Goal: Task Accomplishment & Management: Manage account settings

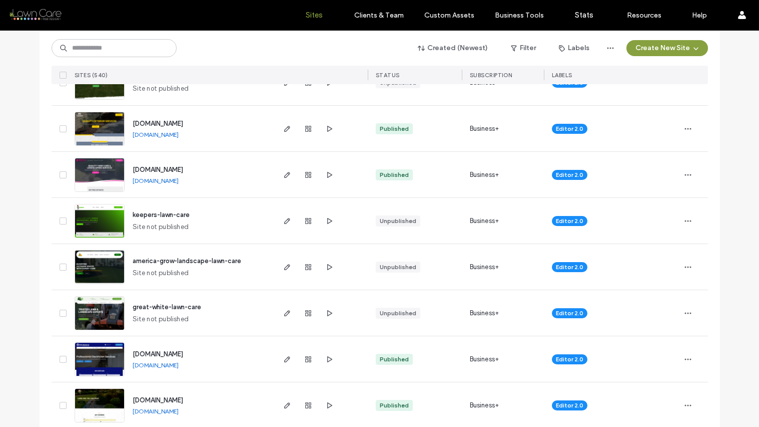
scroll to position [575, 0]
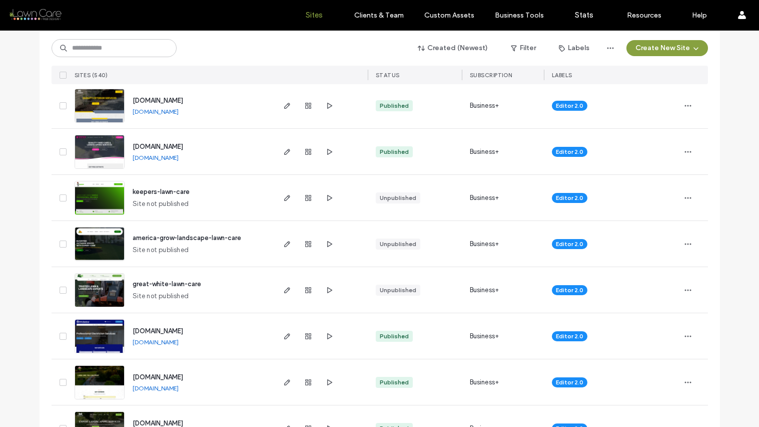
click at [105, 196] on img at bounding box center [99, 215] width 49 height 68
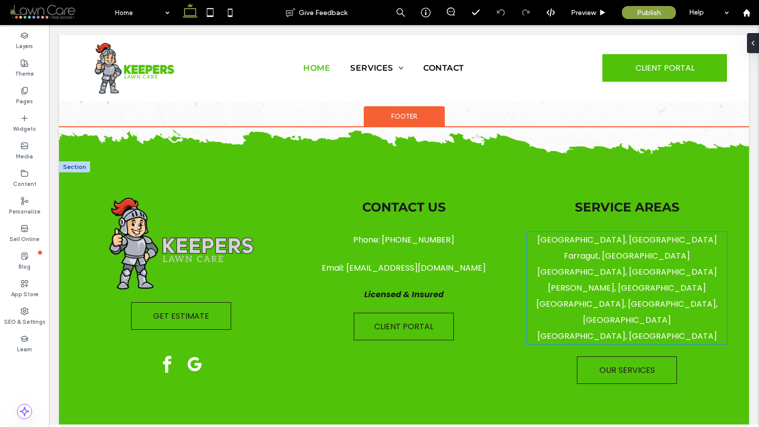
scroll to position [2938, 0]
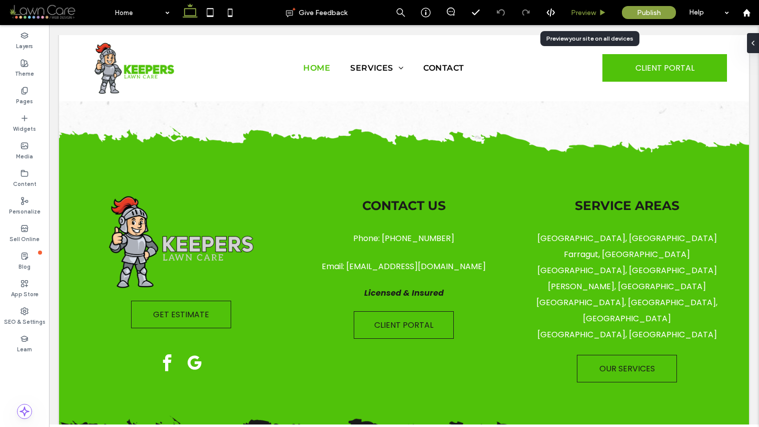
click at [571, 14] on span "Preview" at bounding box center [583, 13] width 25 height 9
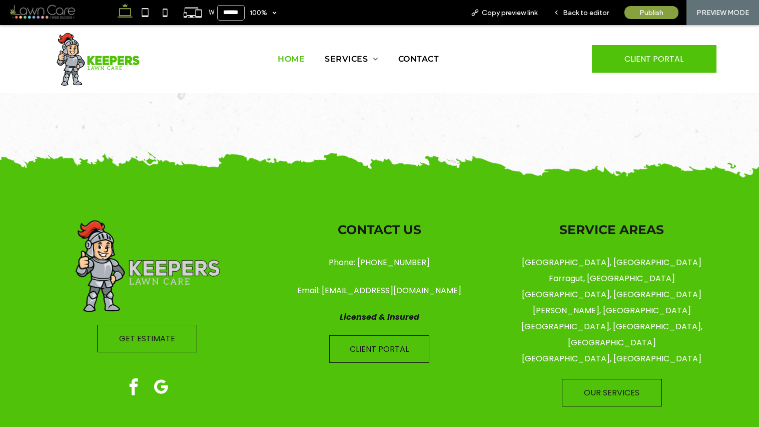
scroll to position [2875, 0]
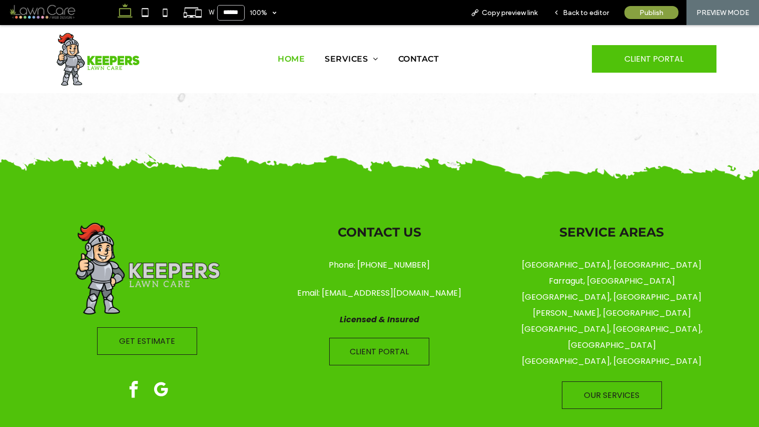
click at [603, 355] on link "[GEOGRAPHIC_DATA], [GEOGRAPHIC_DATA]" at bounding box center [612, 361] width 180 height 12
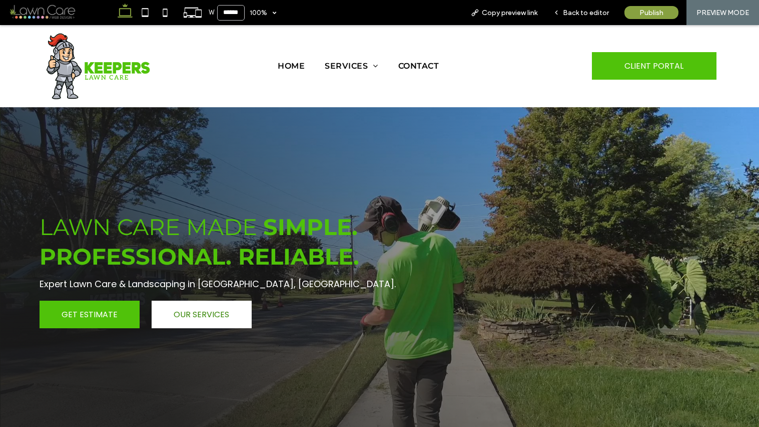
click at [212, 308] on span "OUR SERVICES" at bounding box center [202, 314] width 56 height 13
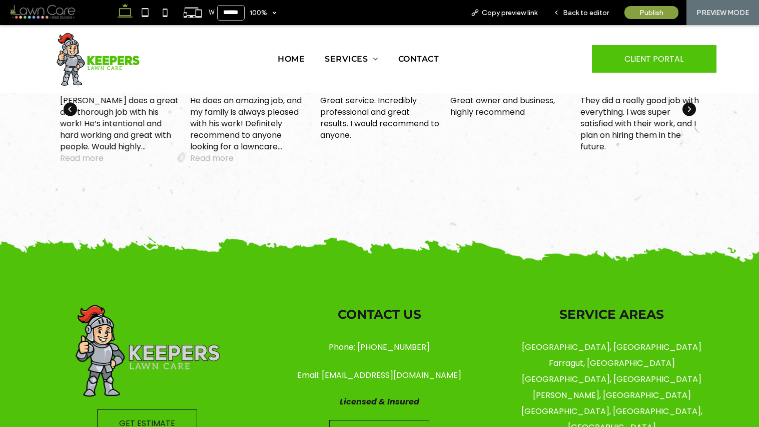
scroll to position [2883, 0]
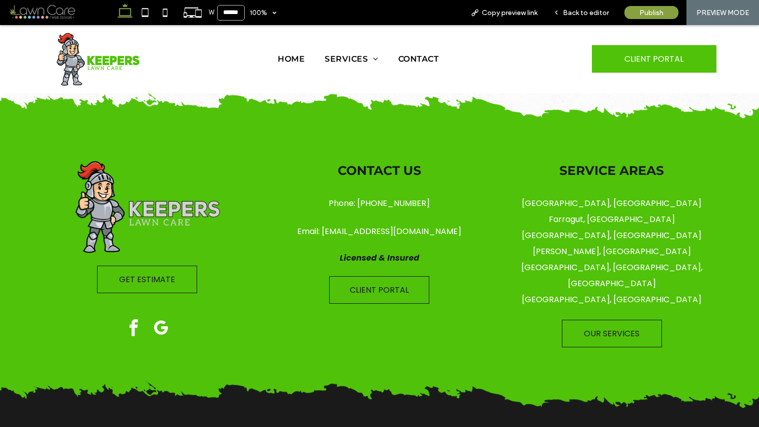
click at [592, 261] on link "[GEOGRAPHIC_DATA], [GEOGRAPHIC_DATA], [GEOGRAPHIC_DATA]" at bounding box center [612, 275] width 181 height 28
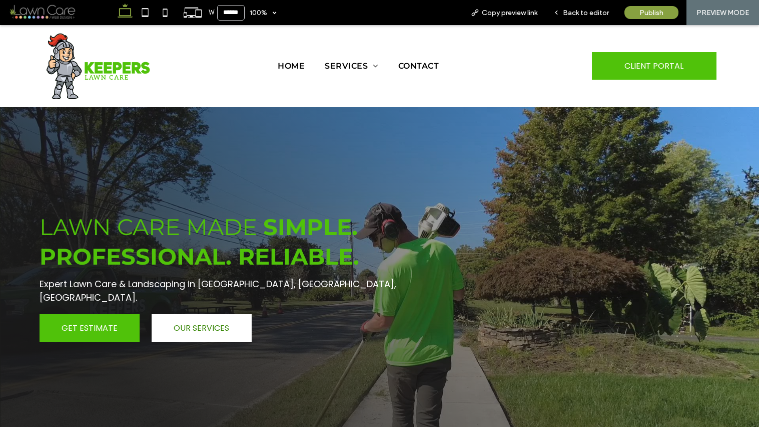
click at [189, 321] on span "OUR SERVICES" at bounding box center [202, 327] width 56 height 13
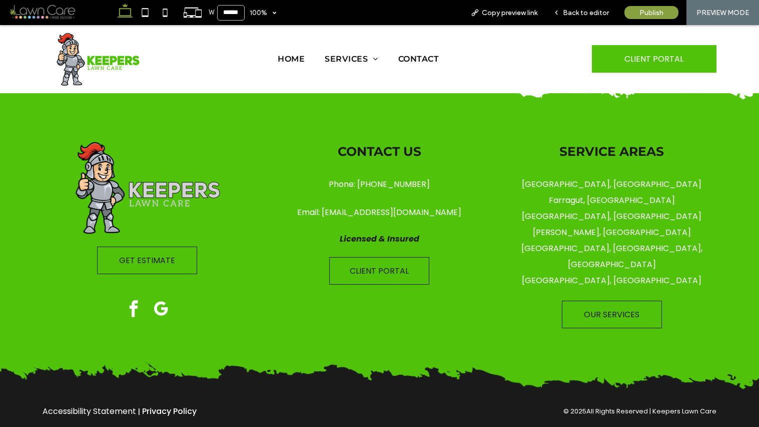
scroll to position [2908, 0]
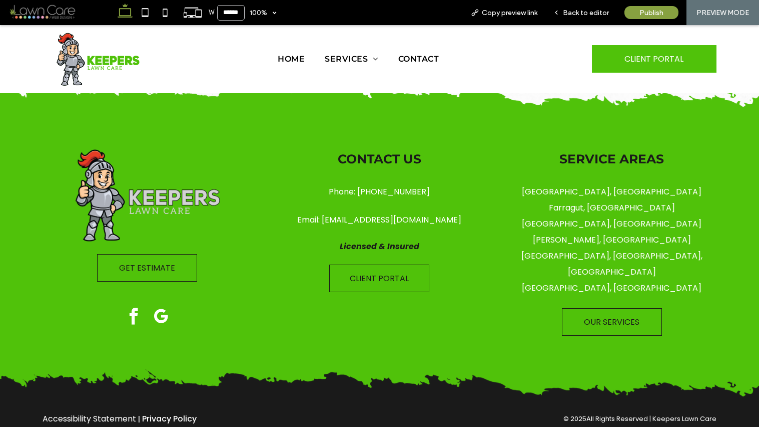
click at [610, 234] on link "[PERSON_NAME], [GEOGRAPHIC_DATA]" at bounding box center [612, 240] width 158 height 12
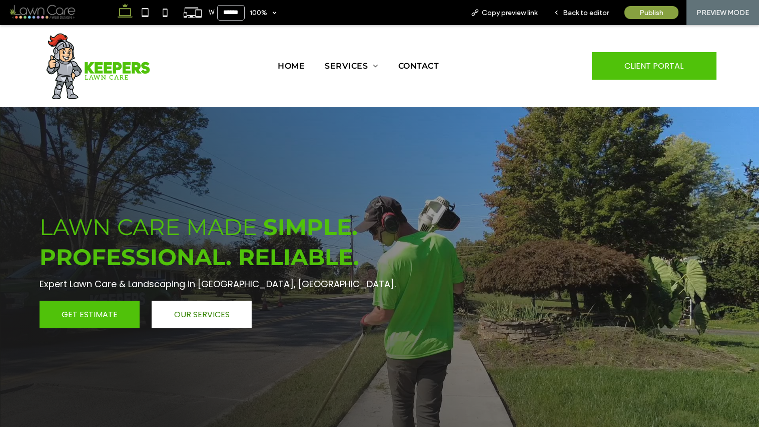
click at [187, 315] on span "OUR SERVICES" at bounding box center [202, 314] width 56 height 13
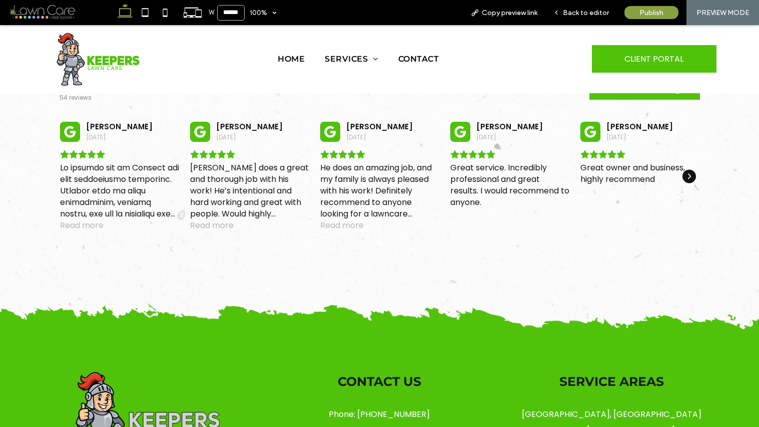
scroll to position [2795, 0]
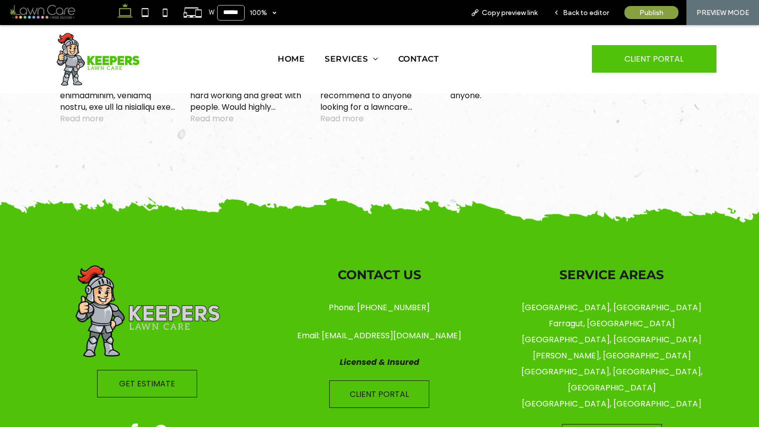
click at [602, 333] on link "[GEOGRAPHIC_DATA], [GEOGRAPHIC_DATA]" at bounding box center [612, 339] width 180 height 12
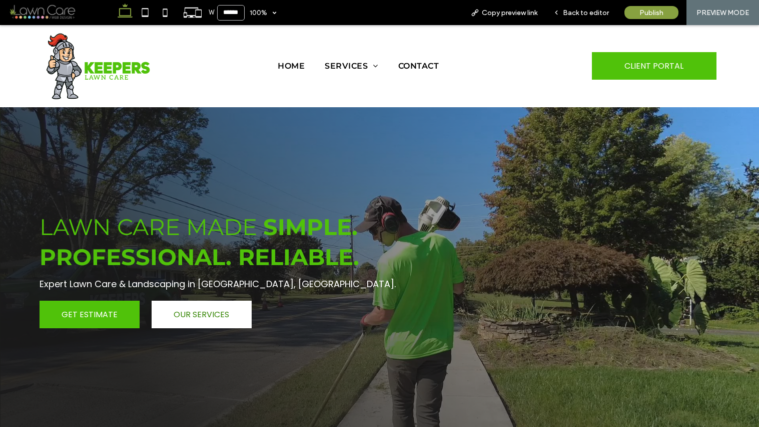
click at [205, 309] on span "OUR SERVICES" at bounding box center [202, 314] width 56 height 13
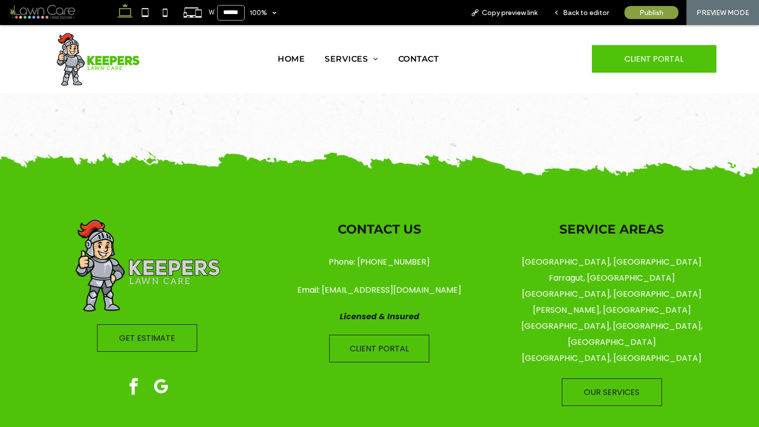
scroll to position [2811, 0]
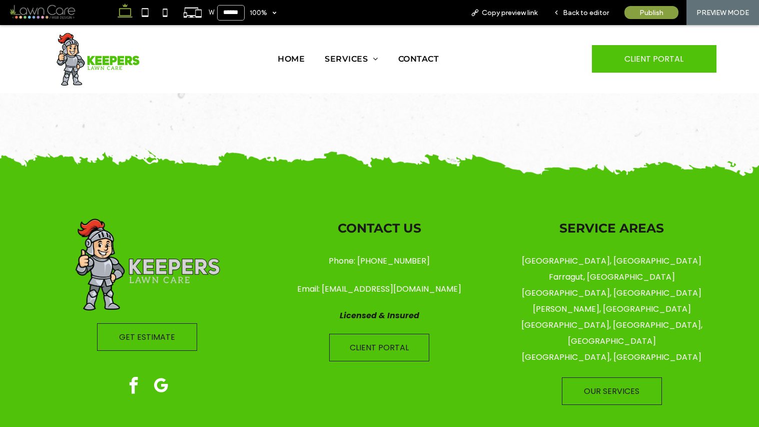
click at [603, 271] on link "Farragut, [GEOGRAPHIC_DATA]" at bounding box center [612, 277] width 126 height 12
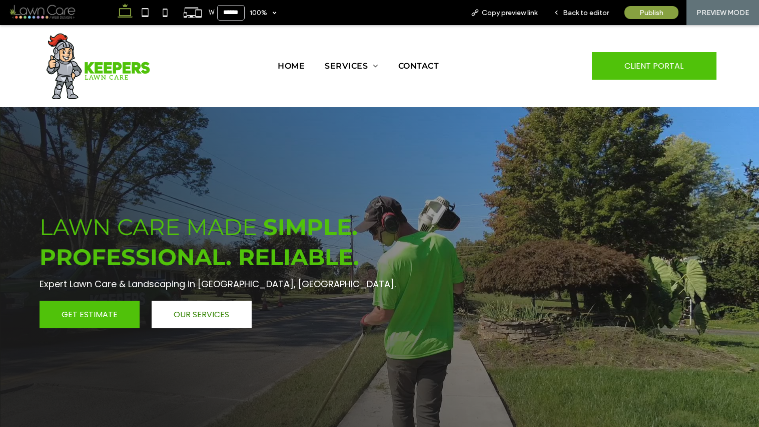
click at [186, 314] on span "OUR SERVICES" at bounding box center [202, 314] width 56 height 13
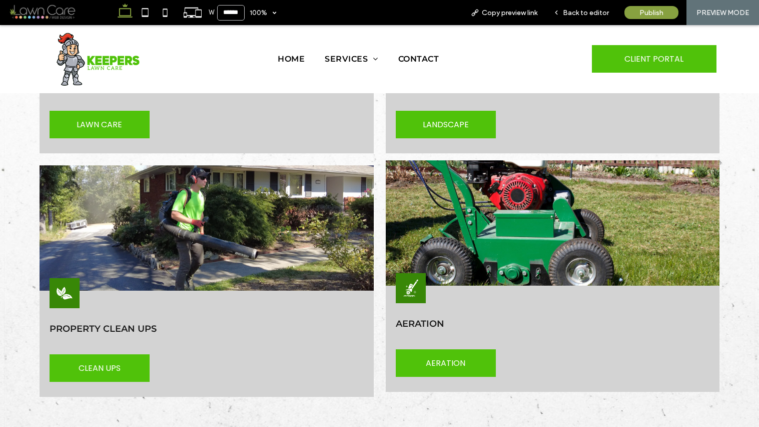
scroll to position [1612, 0]
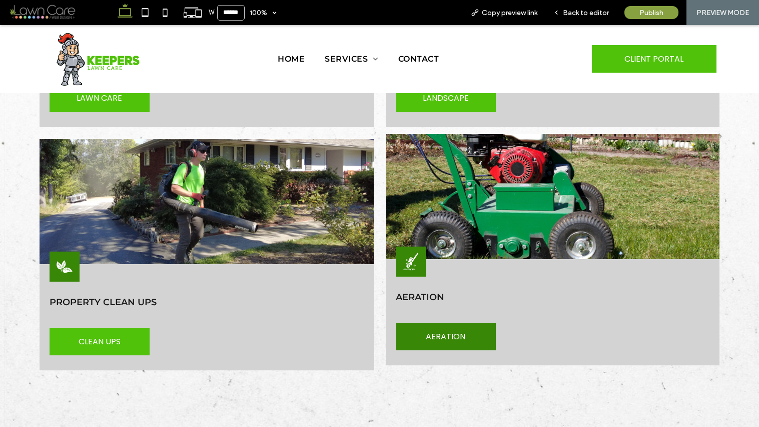
click at [416, 322] on link "AERATION" at bounding box center [446, 336] width 100 height 28
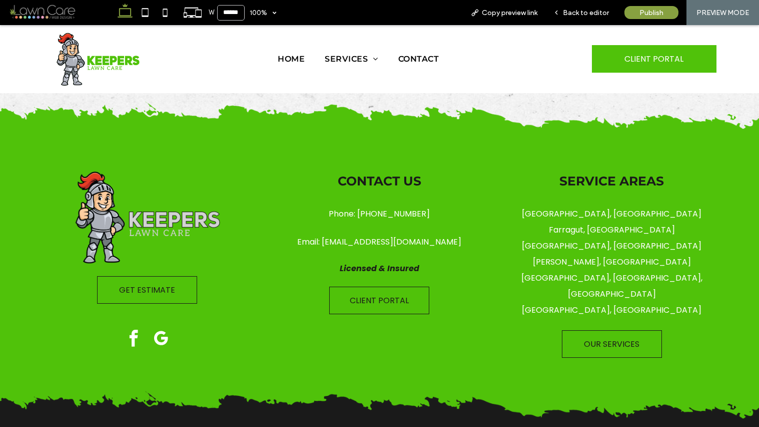
scroll to position [1555, 0]
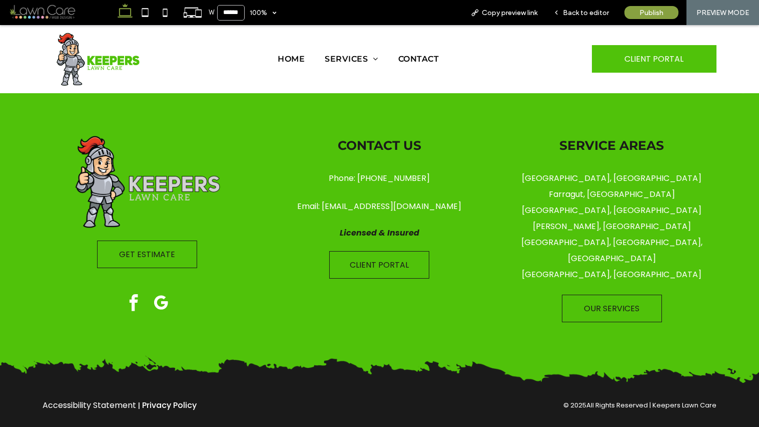
click at [105, 399] on link "Accessibility Statement" at bounding box center [90, 405] width 94 height 12
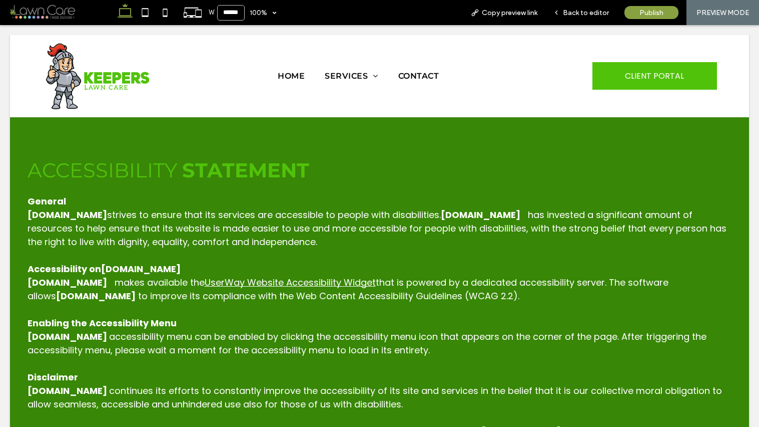
scroll to position [0, 0]
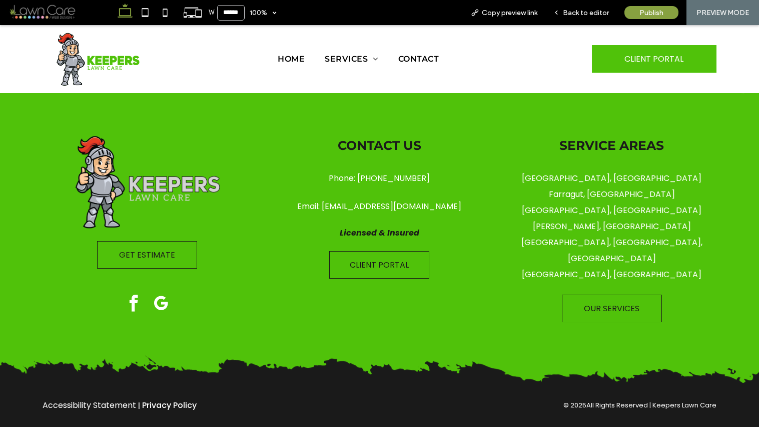
scroll to position [572, 0]
click at [175, 399] on link "Privacy Policy" at bounding box center [169, 404] width 55 height 12
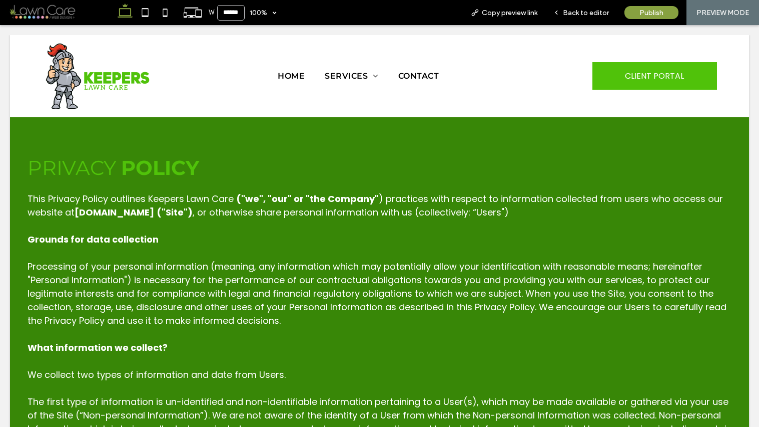
scroll to position [0, 0]
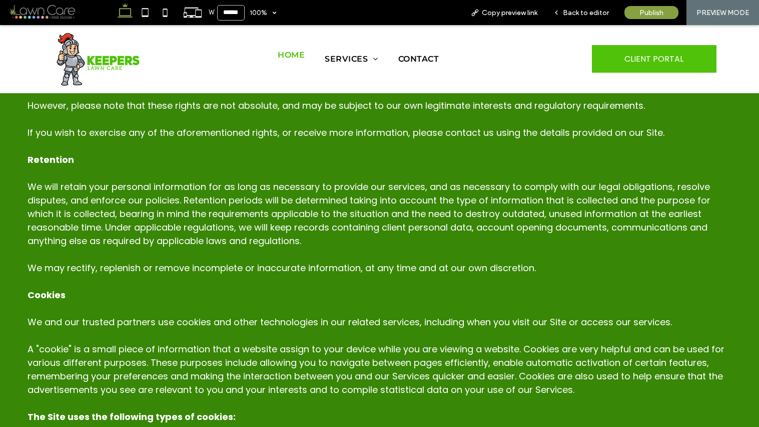
scroll to position [1133, 0]
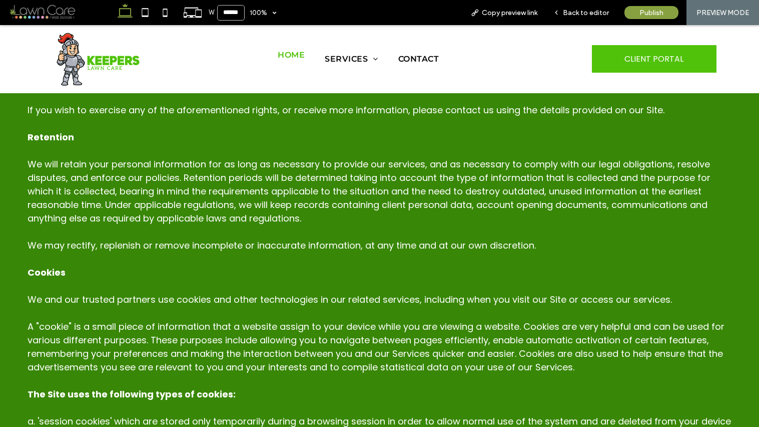
click at [293, 60] on span "Home" at bounding box center [291, 55] width 27 height 16
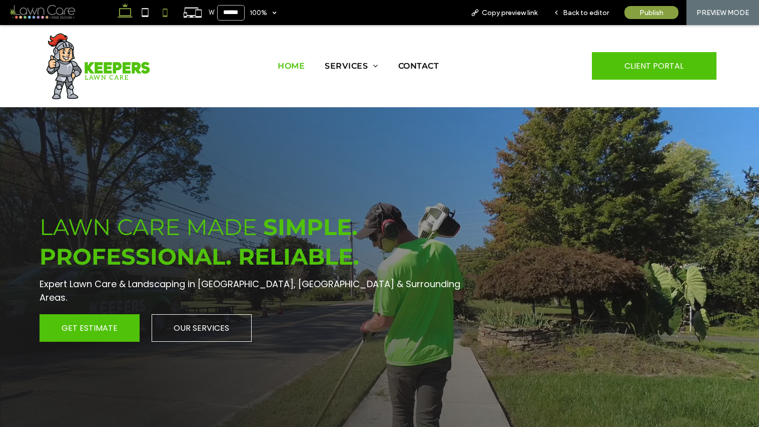
click at [169, 10] on icon at bounding box center [165, 13] width 20 height 20
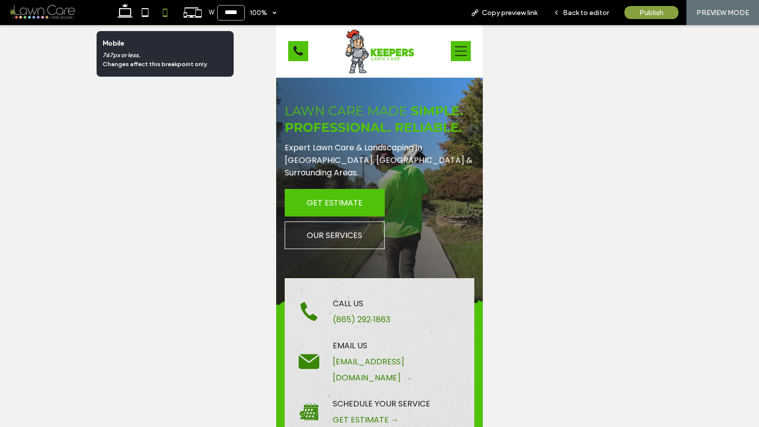
type input "*****"
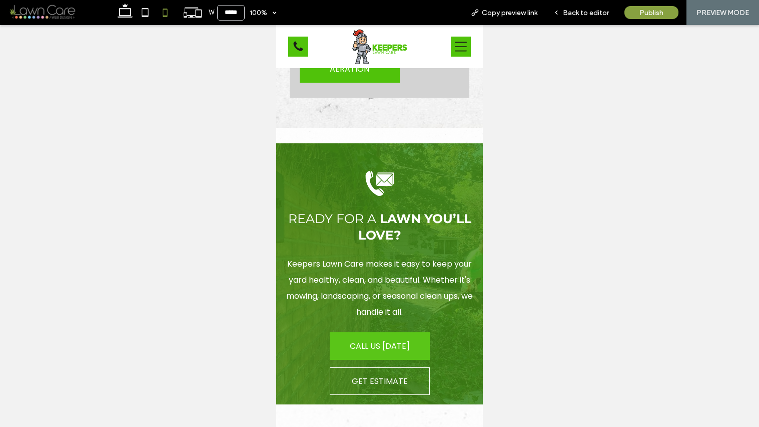
scroll to position [2713, 0]
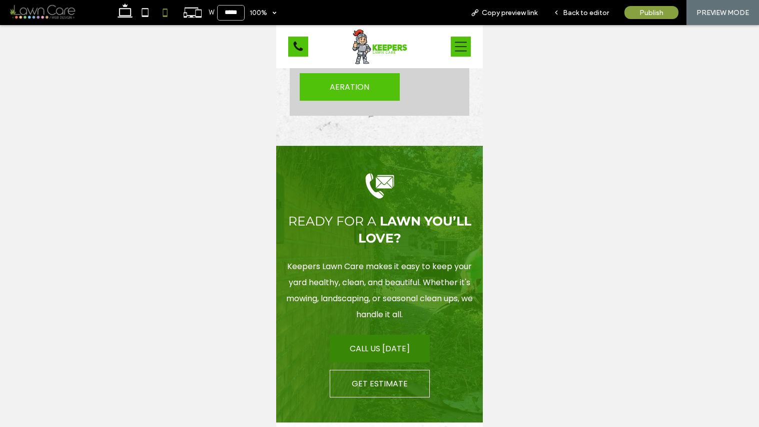
click at [380, 342] on span "CALL US [DATE]" at bounding box center [380, 348] width 60 height 13
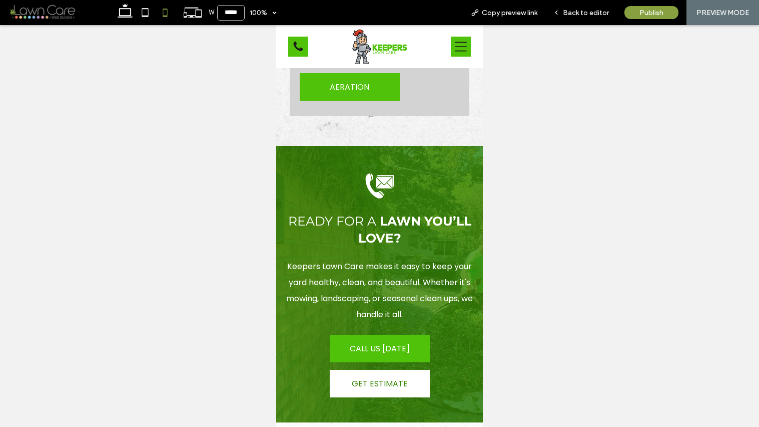
click at [363, 377] on span "GET ESTIMATE" at bounding box center [380, 383] width 56 height 13
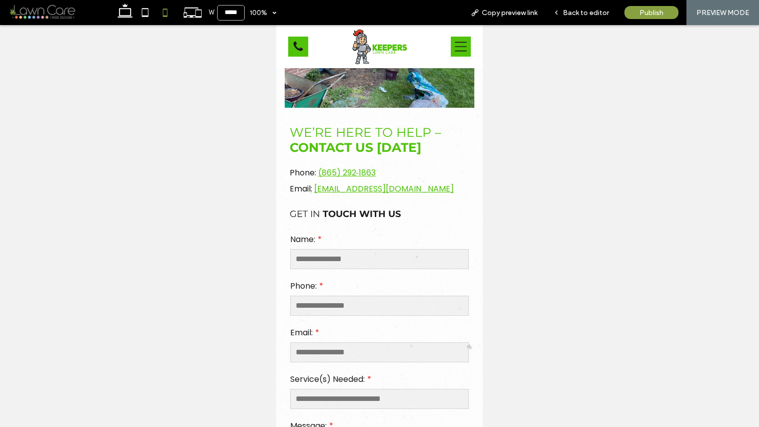
scroll to position [243, 0]
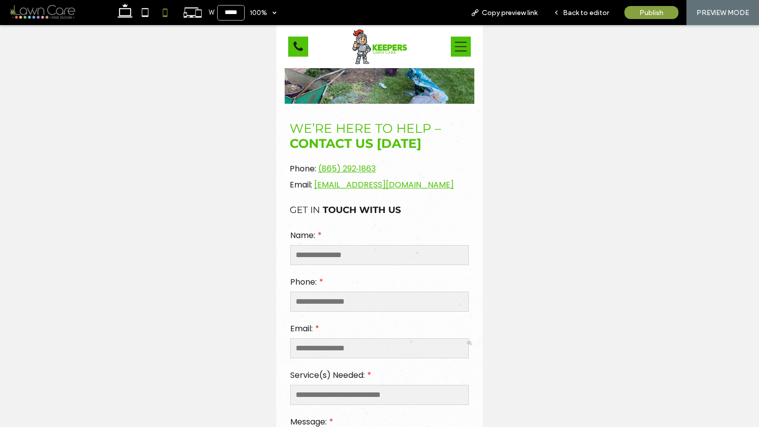
click at [356, 252] on input "text" at bounding box center [379, 255] width 179 height 20
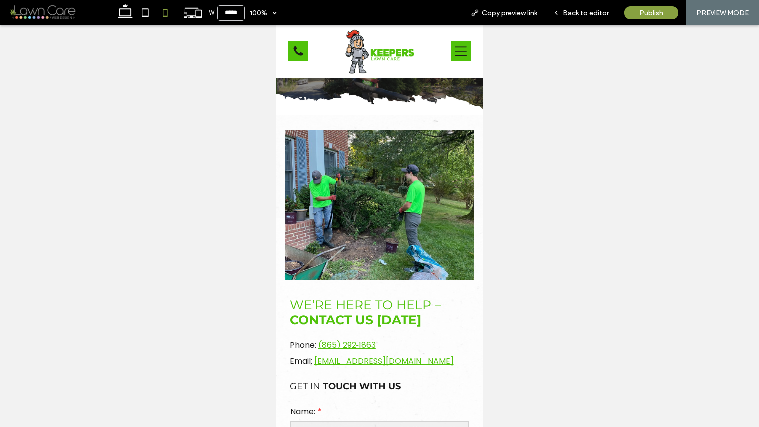
scroll to position [0, 0]
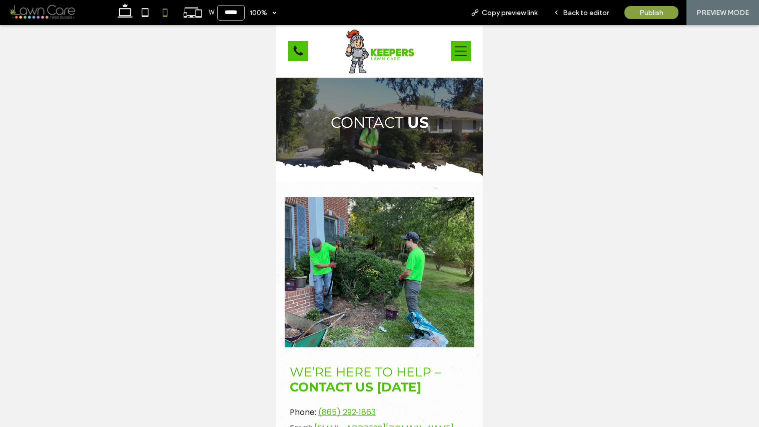
type input "***"
click at [455, 47] on icon at bounding box center [461, 52] width 12 height 10
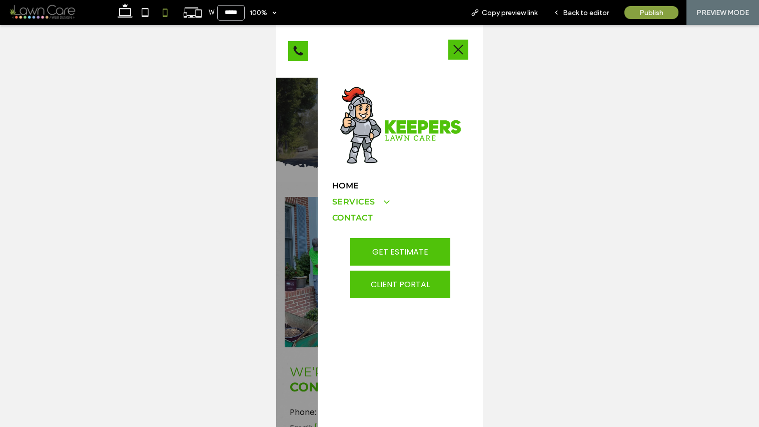
click at [379, 196] on span at bounding box center [381, 201] width 17 height 11
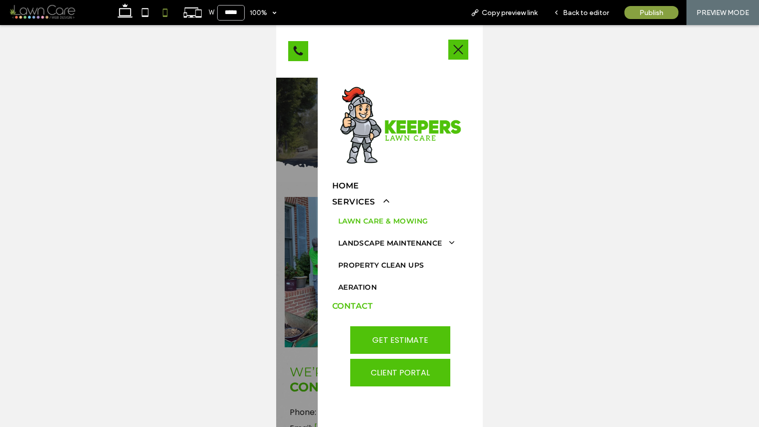
click at [388, 220] on span "Lawn Care & Mowing" at bounding box center [383, 221] width 90 height 14
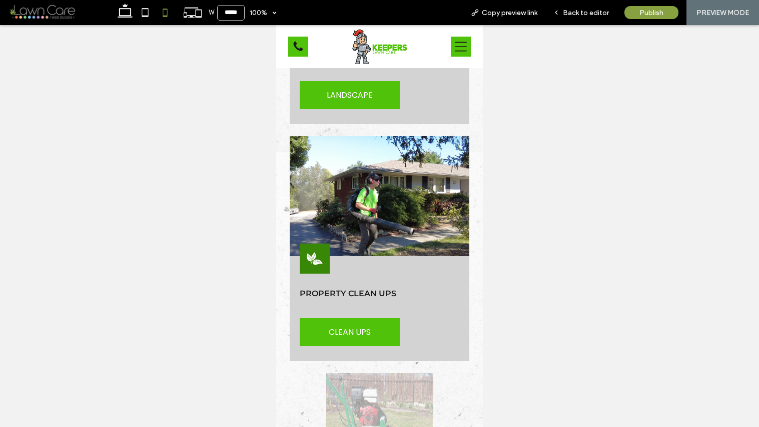
scroll to position [1500, 0]
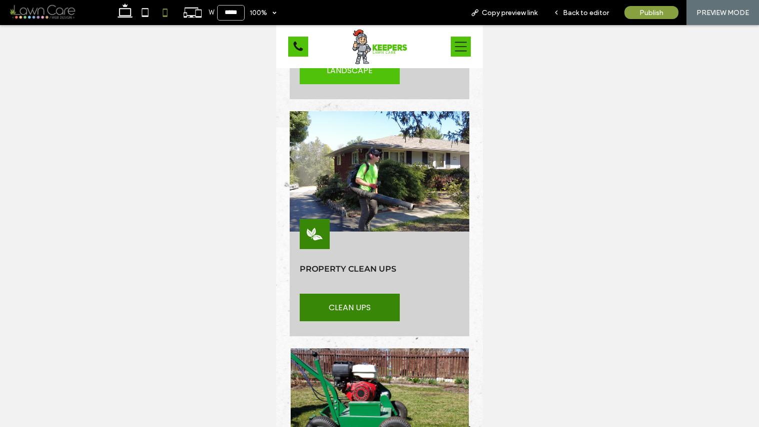
click at [368, 303] on span "CLEAN UPS" at bounding box center [350, 307] width 42 height 13
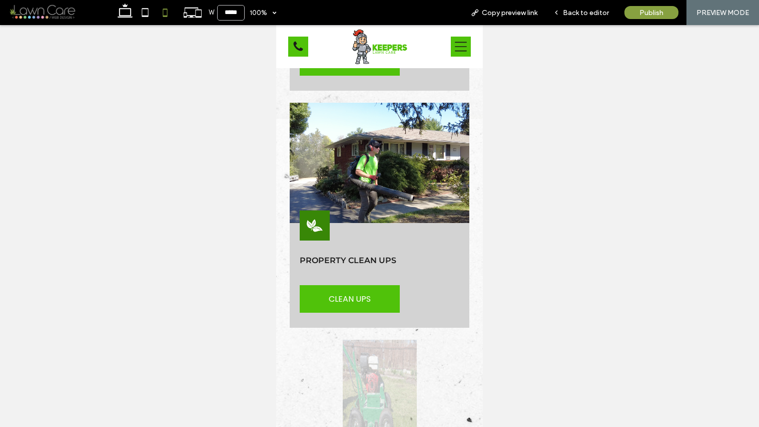
scroll to position [1513, 0]
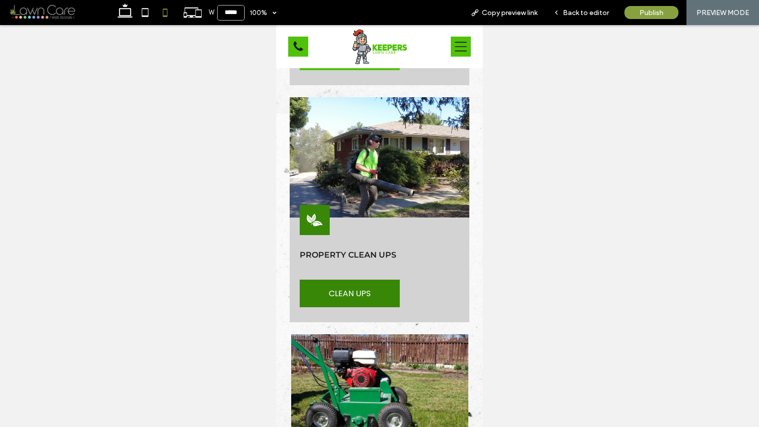
click at [361, 290] on span "CLEAN UPS" at bounding box center [350, 293] width 42 height 13
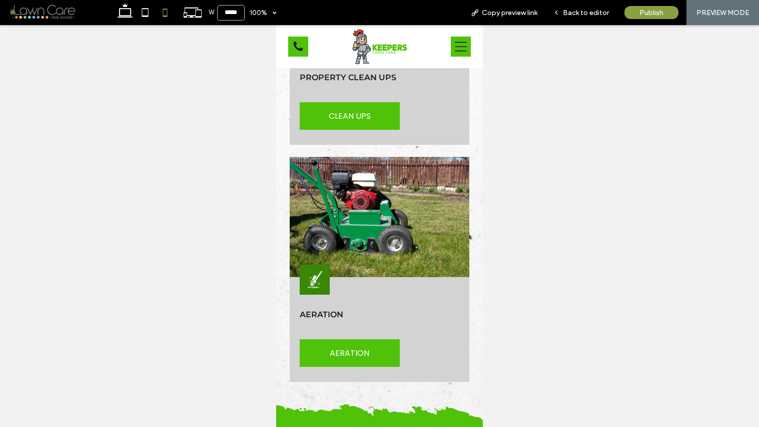
scroll to position [1710, 0]
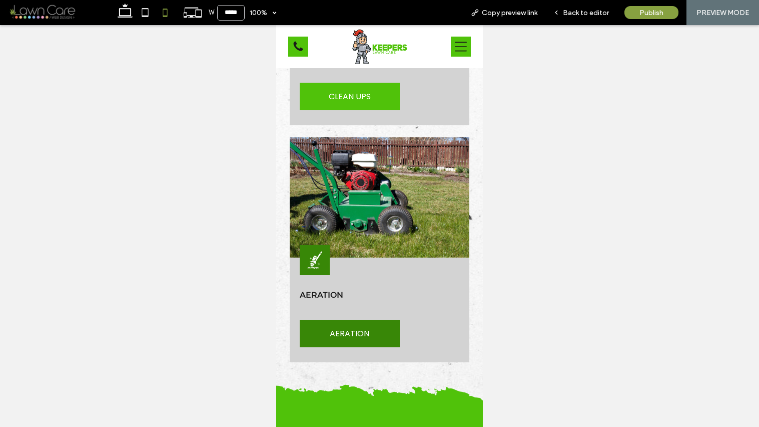
click at [374, 327] on link "AERATION" at bounding box center [350, 333] width 100 height 28
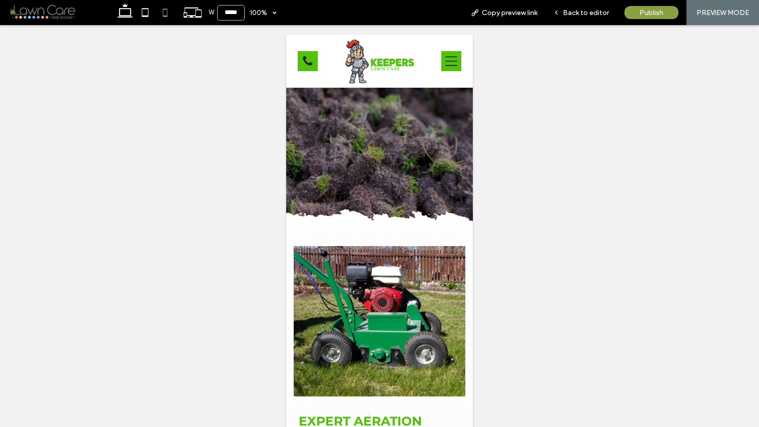
scroll to position [0, 0]
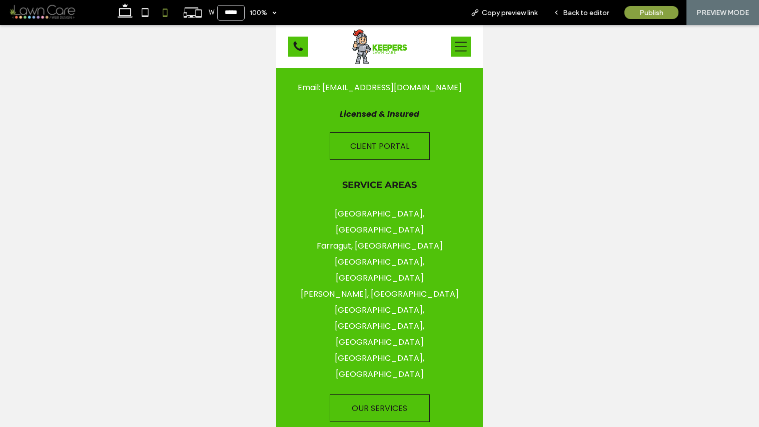
scroll to position [2255, 0]
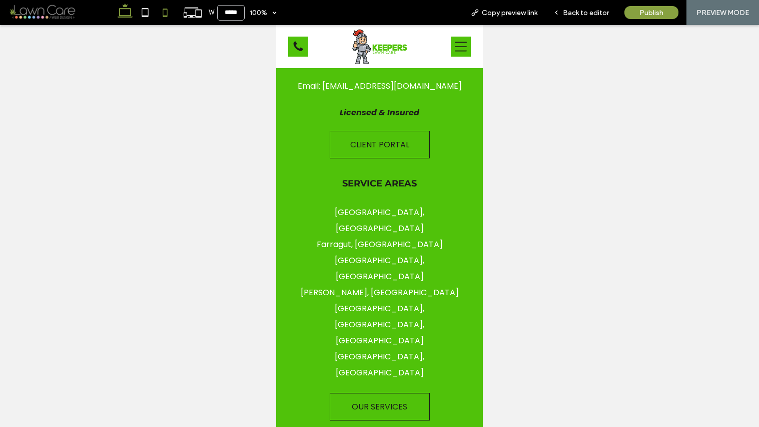
click at [123, 11] on icon at bounding box center [125, 13] width 20 height 20
type input "******"
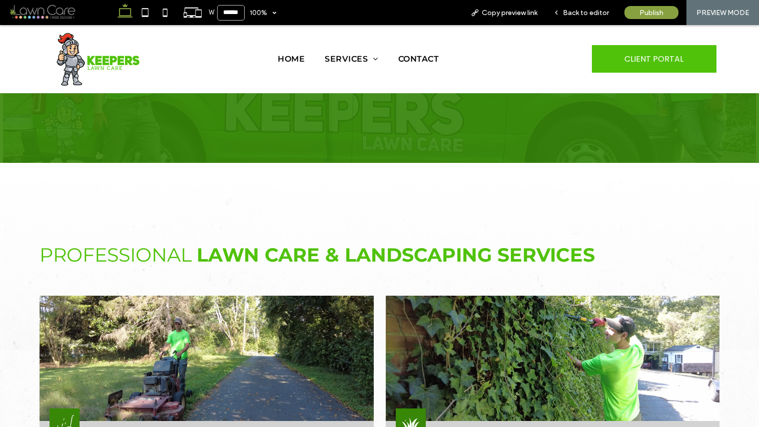
scroll to position [749, 0]
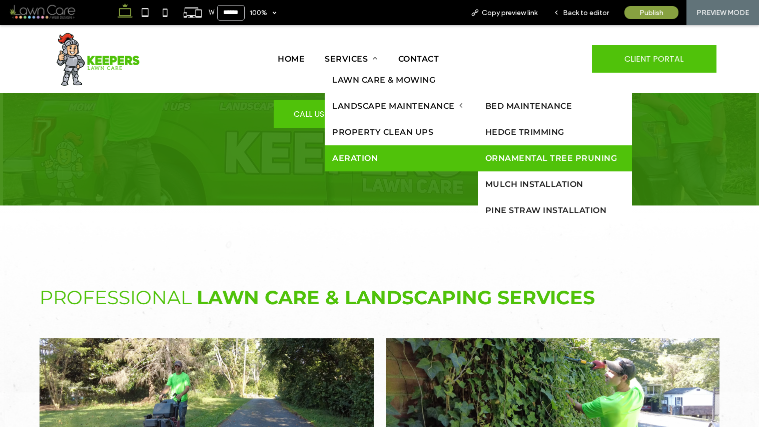
click at [509, 150] on link "Ornamental Tree Pruning" at bounding box center [555, 158] width 154 height 26
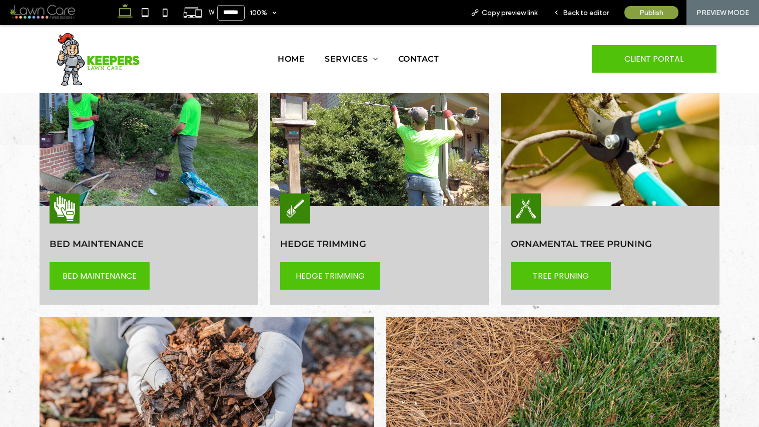
scroll to position [1162, 0]
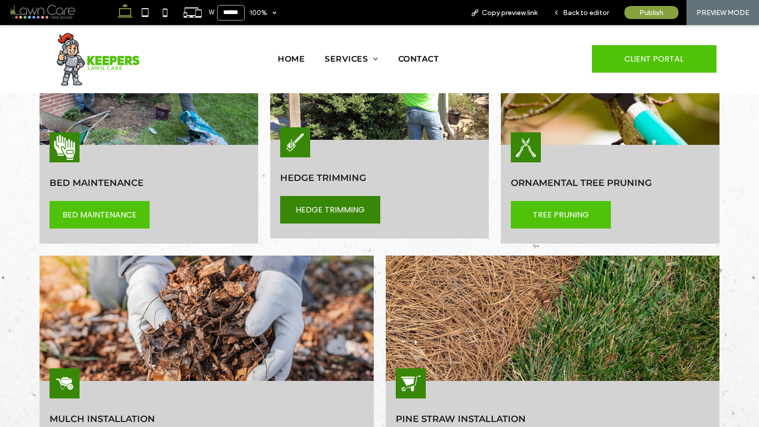
click at [342, 196] on link "HEDGE TRIMMING" at bounding box center [330, 210] width 100 height 28
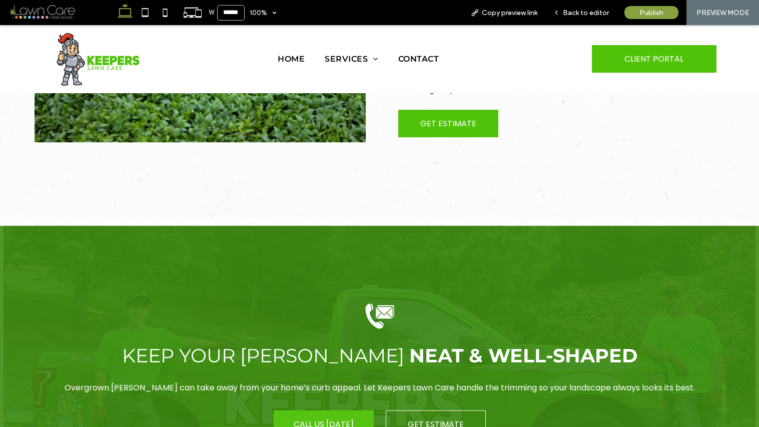
scroll to position [578, 0]
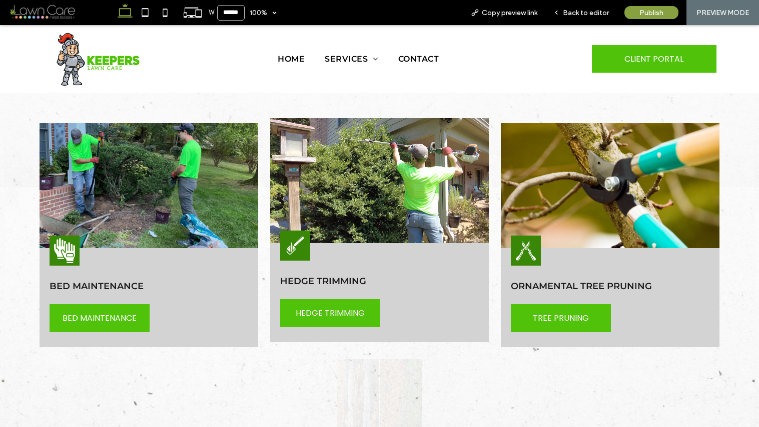
scroll to position [1090, 0]
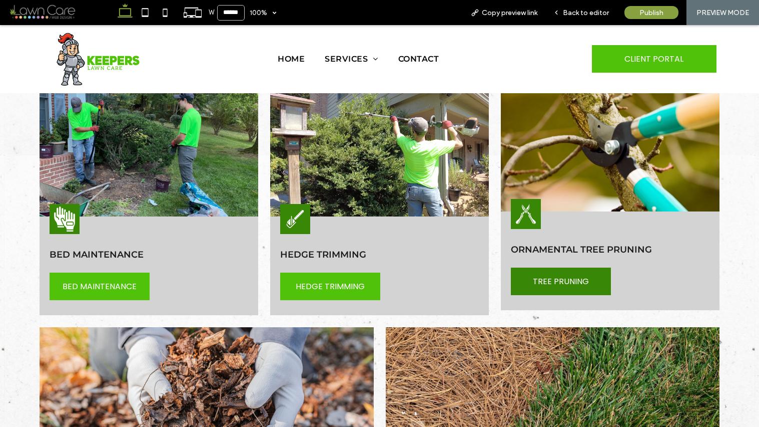
click at [543, 275] on span "TREE PRUNING" at bounding box center [561, 281] width 56 height 13
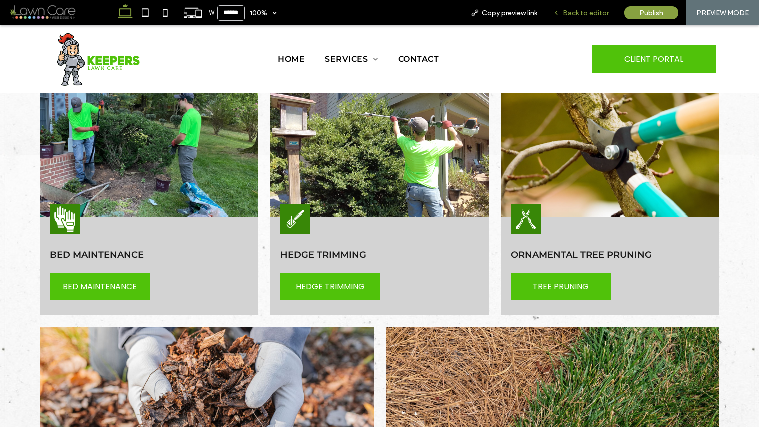
click at [591, 13] on span "Back to editor" at bounding box center [586, 13] width 46 height 9
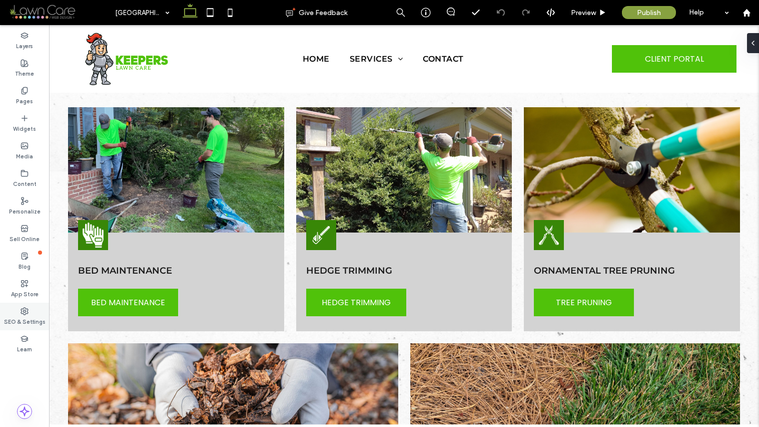
click at [22, 317] on label "SEO & Settings" at bounding box center [25, 320] width 42 height 11
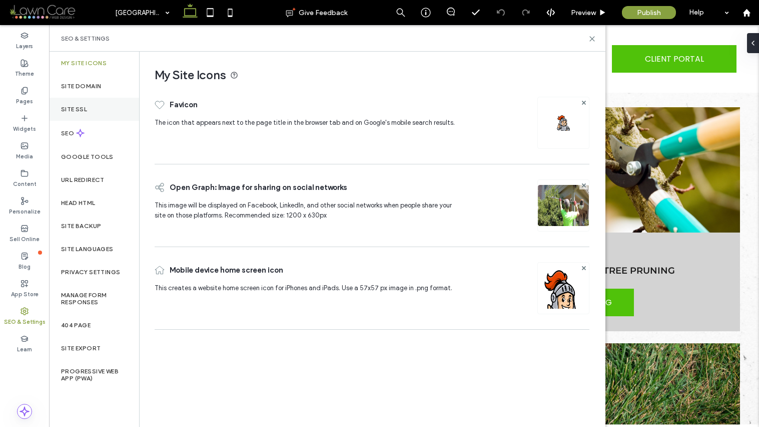
click at [87, 115] on div "Site SSL" at bounding box center [94, 109] width 90 height 23
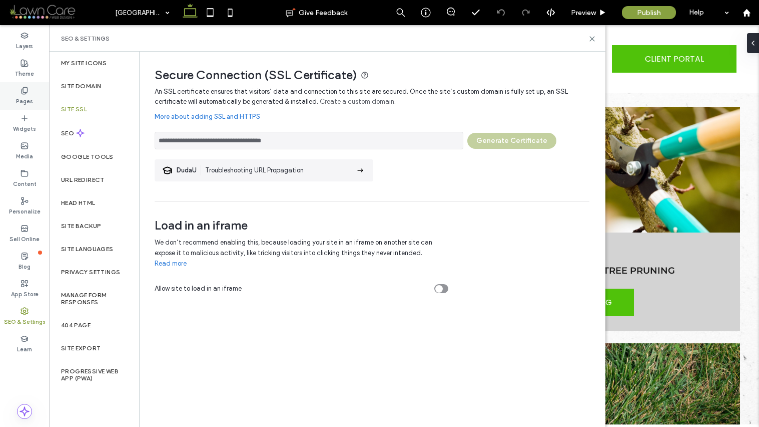
click at [33, 96] on div "Pages" at bounding box center [24, 96] width 49 height 28
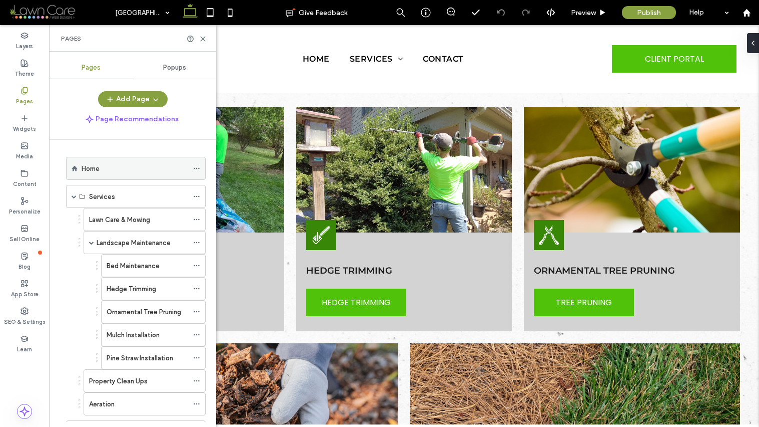
click at [197, 168] on icon at bounding box center [196, 168] width 7 height 7
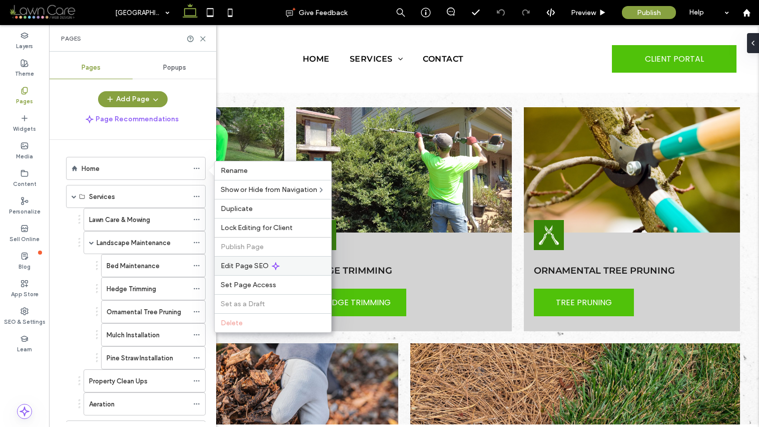
click at [247, 266] on span "Edit Page SEO" at bounding box center [245, 265] width 48 height 9
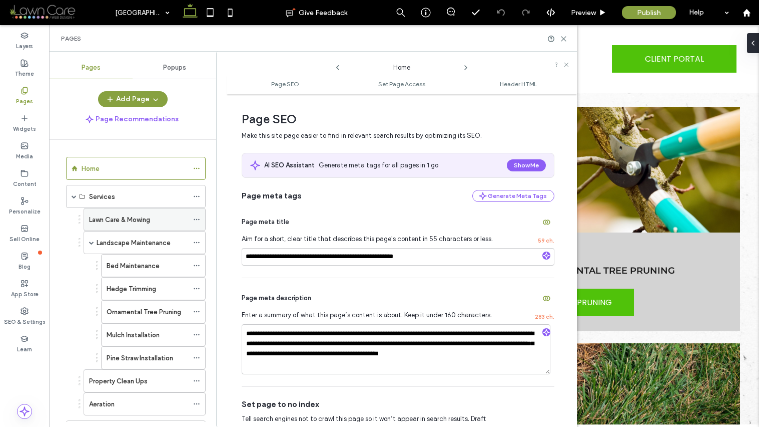
click at [199, 215] on span at bounding box center [196, 219] width 7 height 15
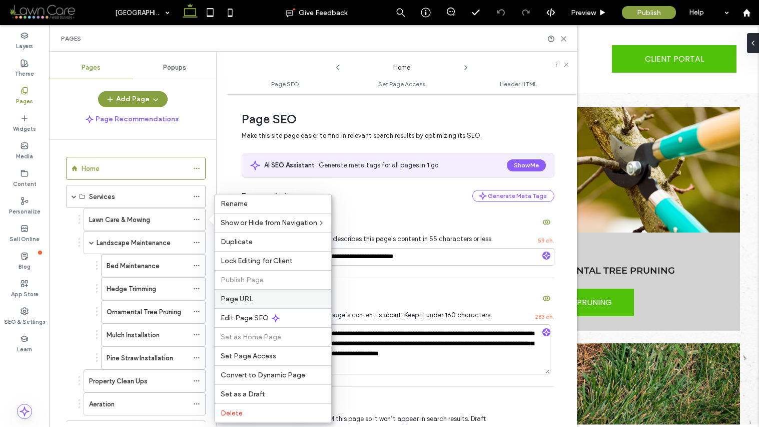
click at [229, 302] on div "Page URL" at bounding box center [273, 298] width 117 height 19
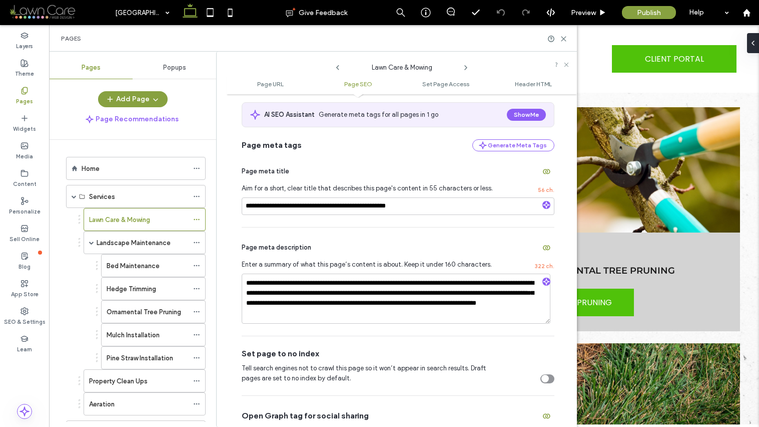
scroll to position [183, 0]
click at [196, 240] on icon at bounding box center [196, 242] width 7 height 7
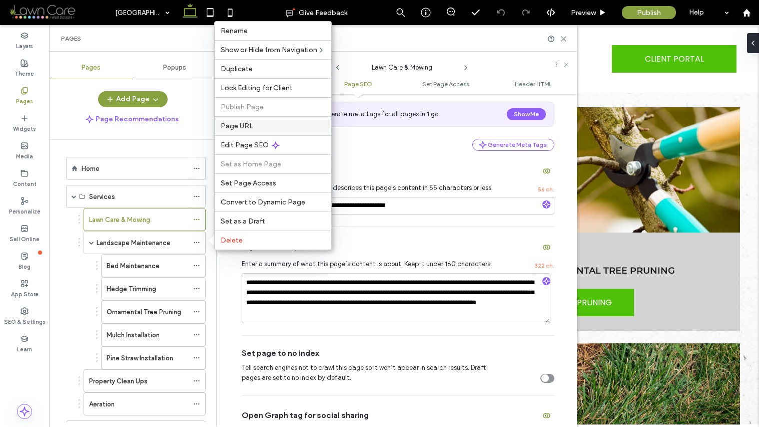
click at [227, 125] on span "Page URL" at bounding box center [237, 126] width 33 height 9
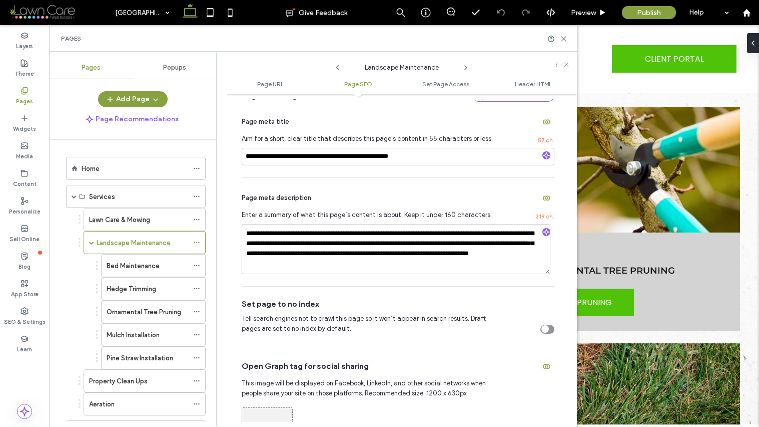
scroll to position [235, 0]
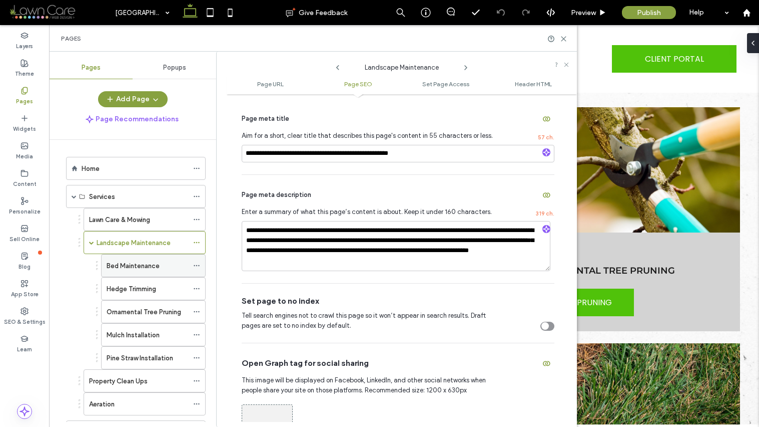
click at [196, 265] on icon at bounding box center [196, 265] width 7 height 7
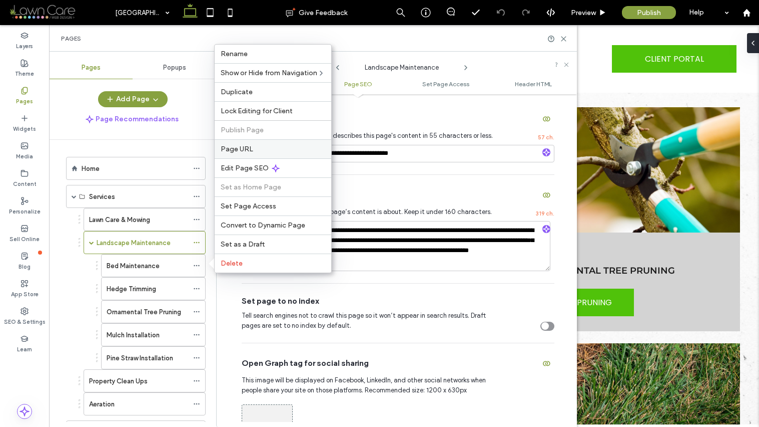
click at [240, 146] on span "Page URL" at bounding box center [237, 149] width 33 height 9
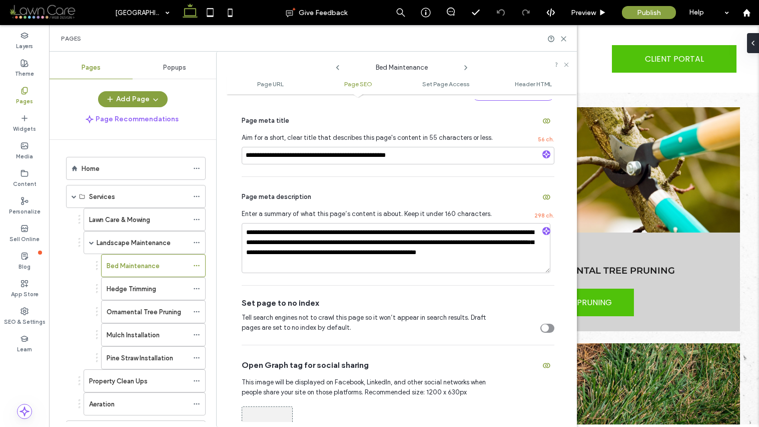
scroll to position [238, 0]
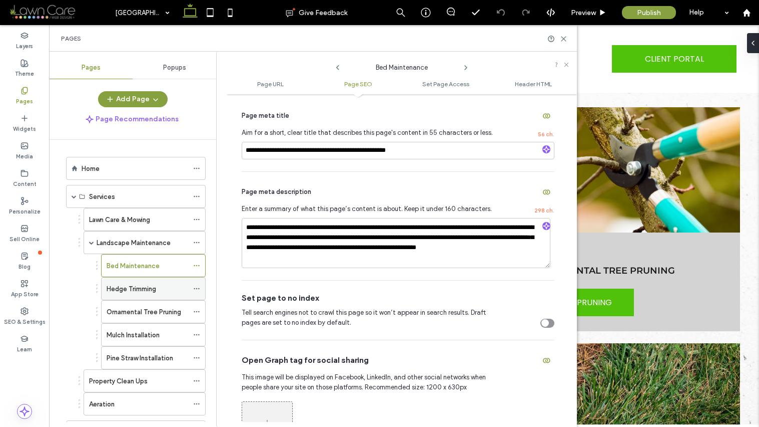
click at [195, 286] on icon at bounding box center [196, 288] width 7 height 7
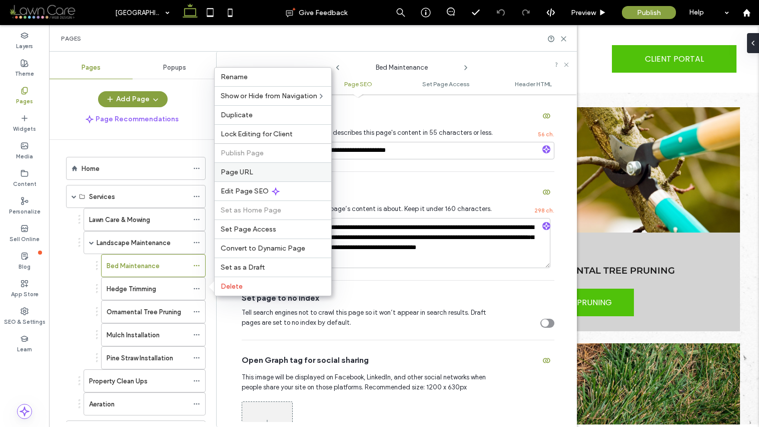
click at [239, 169] on span "Page URL" at bounding box center [237, 172] width 33 height 9
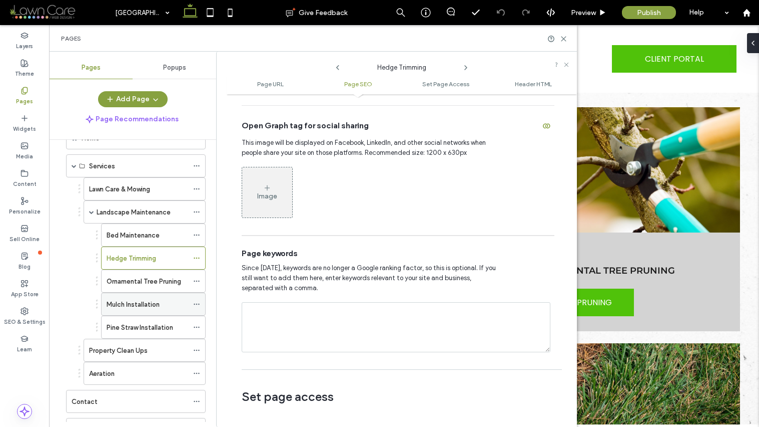
scroll to position [33, 0]
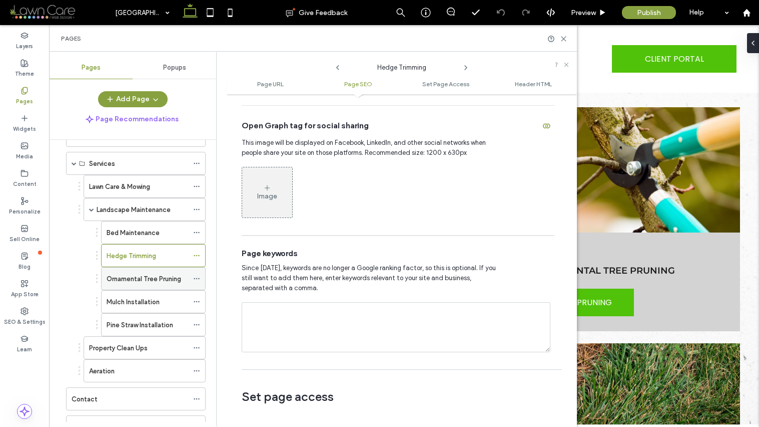
click at [199, 276] on icon at bounding box center [196, 278] width 7 height 7
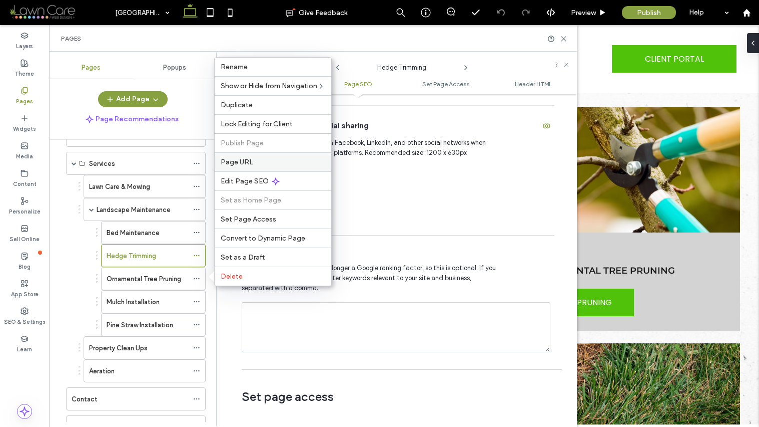
click at [231, 170] on div "Page URL" at bounding box center [273, 161] width 117 height 19
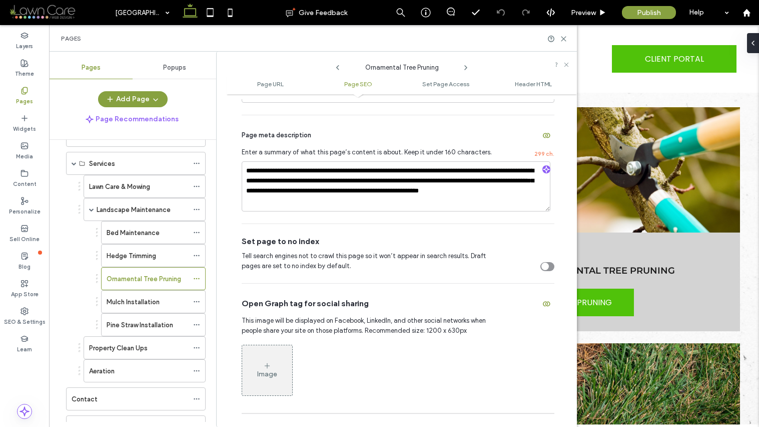
scroll to position [296, 0]
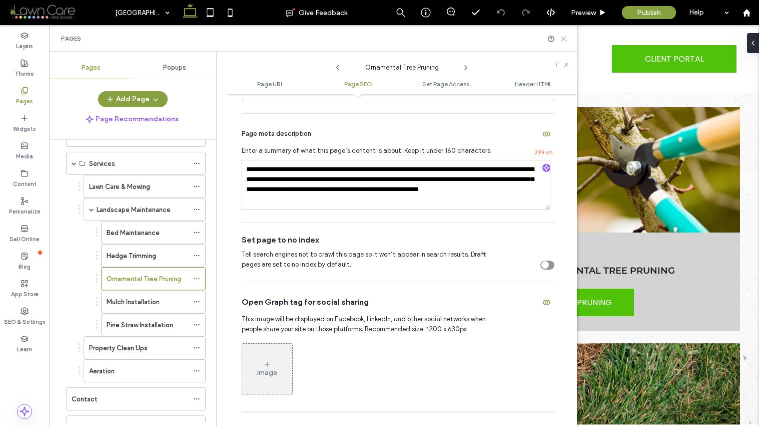
click at [564, 41] on icon at bounding box center [564, 39] width 8 height 8
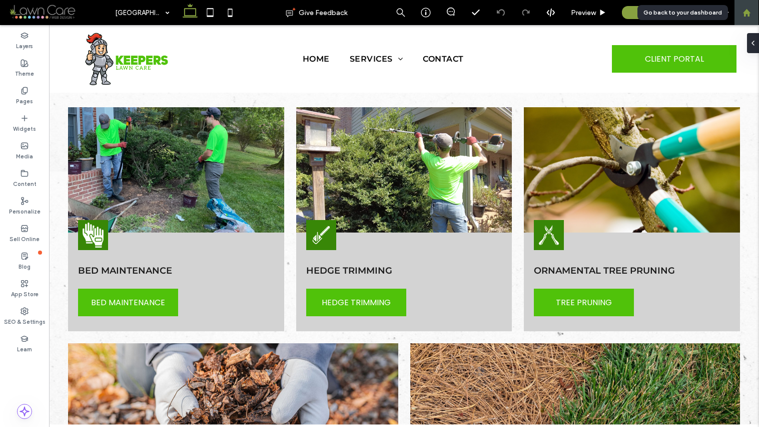
click at [748, 14] on use at bounding box center [747, 13] width 8 height 8
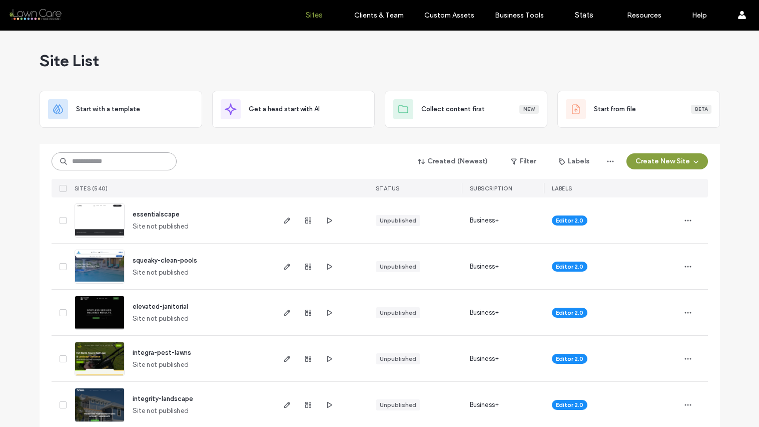
click at [114, 157] on input at bounding box center [114, 161] width 125 height 18
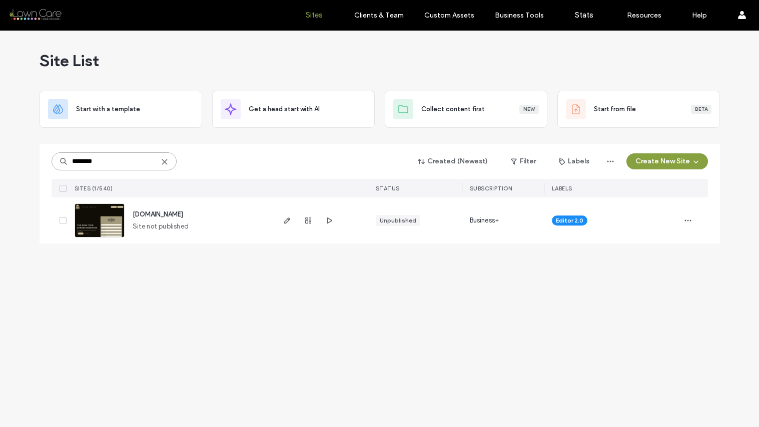
type input "********"
click at [165, 161] on use at bounding box center [164, 161] width 5 height 5
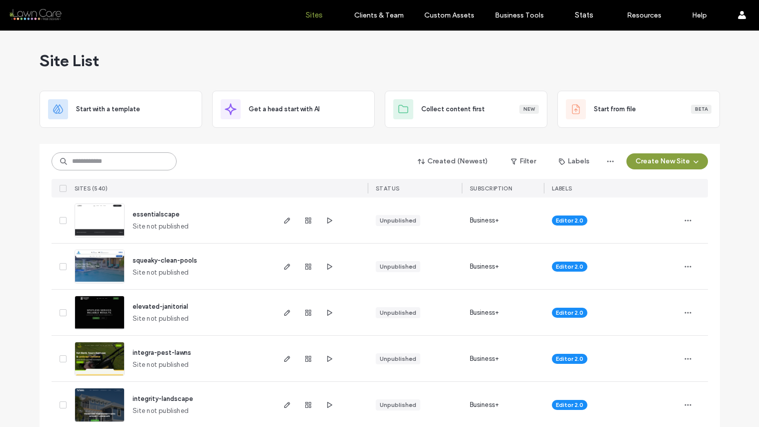
click at [127, 164] on input at bounding box center [114, 161] width 125 height 18
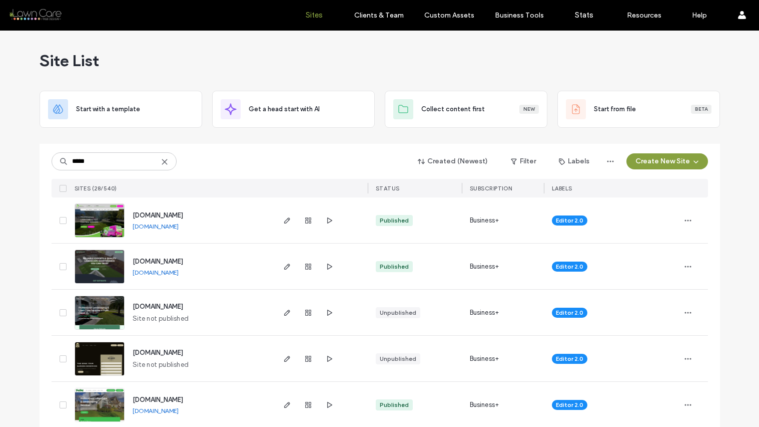
click at [166, 272] on link "www.greentree-landscape.com" at bounding box center [156, 272] width 46 height 8
click at [116, 164] on input "*****" at bounding box center [114, 161] width 125 height 18
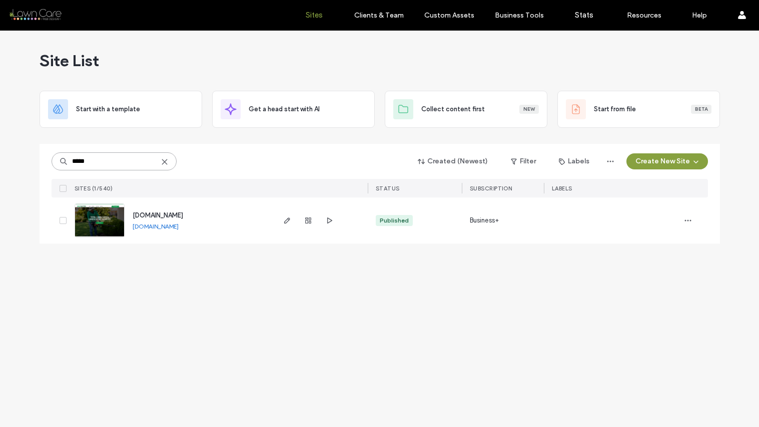
type input "*****"
click at [174, 224] on link "www.grazzmasters.com" at bounding box center [156, 226] width 46 height 8
